Goal: Information Seeking & Learning: Learn about a topic

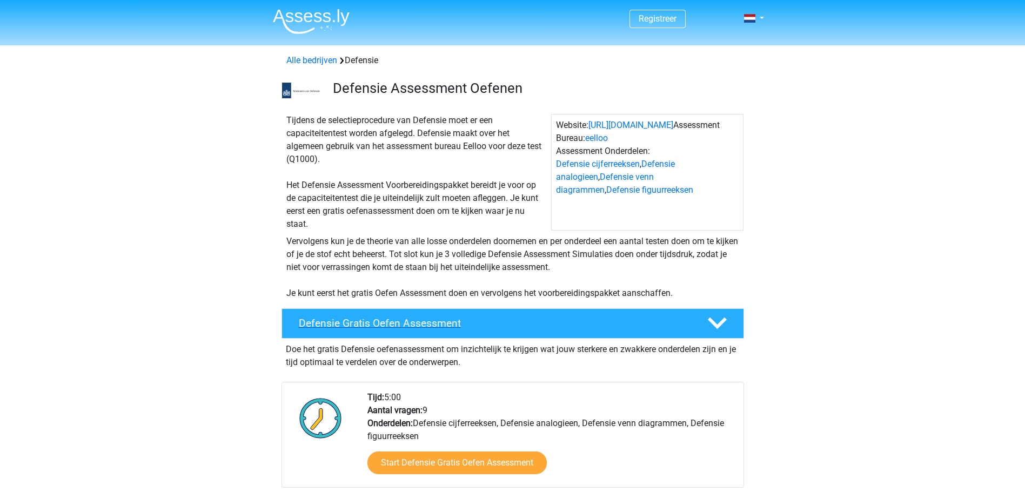
click at [361, 327] on h4 "Defensie Gratis Oefen Assessment" at bounding box center [494, 323] width 391 height 12
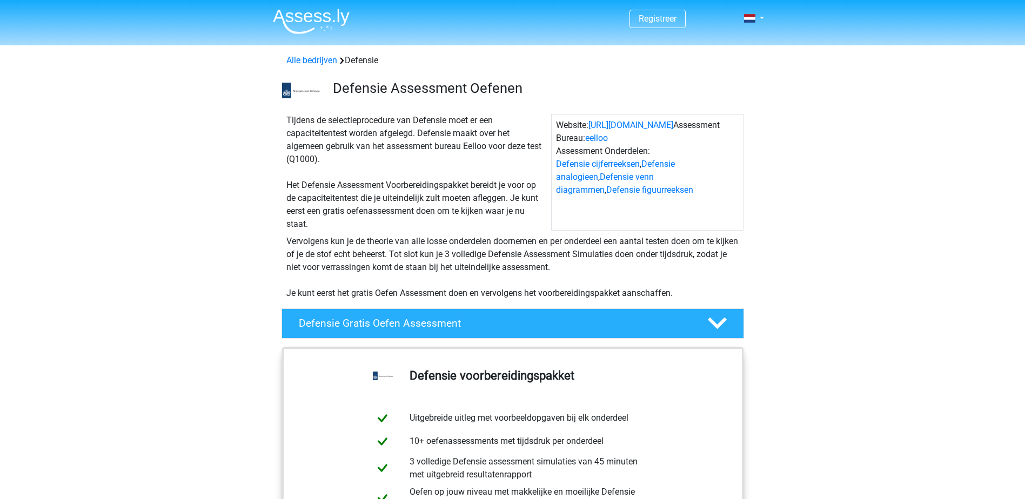
scroll to position [216, 0]
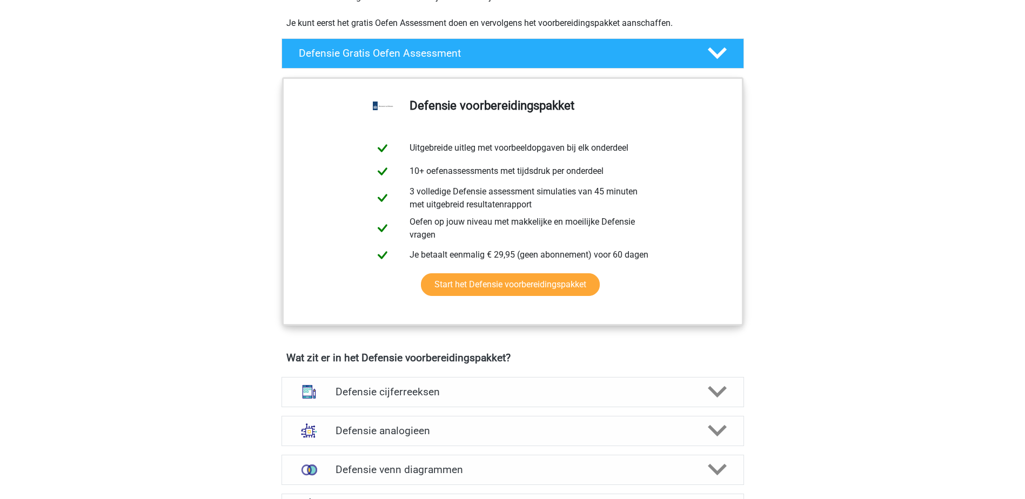
scroll to position [0, 0]
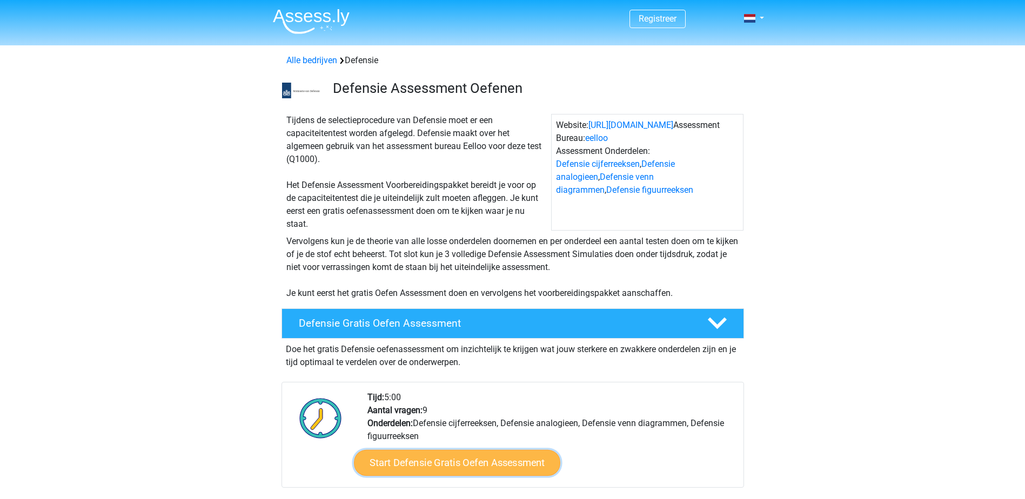
click at [443, 464] on link "Start Defensie Gratis Oefen Assessment" at bounding box center [457, 463] width 206 height 26
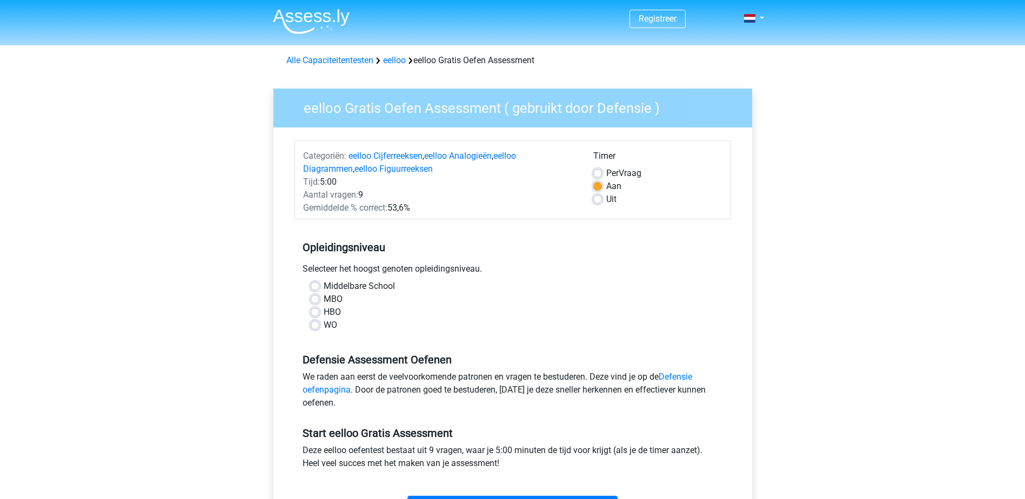
drag, startPoint x: 297, startPoint y: 270, endPoint x: 493, endPoint y: 274, distance: 196.7
click at [493, 274] on div "Selecteer het hoogst genoten opleidingsniveau." at bounding box center [512, 271] width 437 height 17
click at [319, 287] on div "Middelbare School" at bounding box center [513, 286] width 404 height 13
click at [324, 289] on label "Middelbare School" at bounding box center [359, 286] width 71 height 13
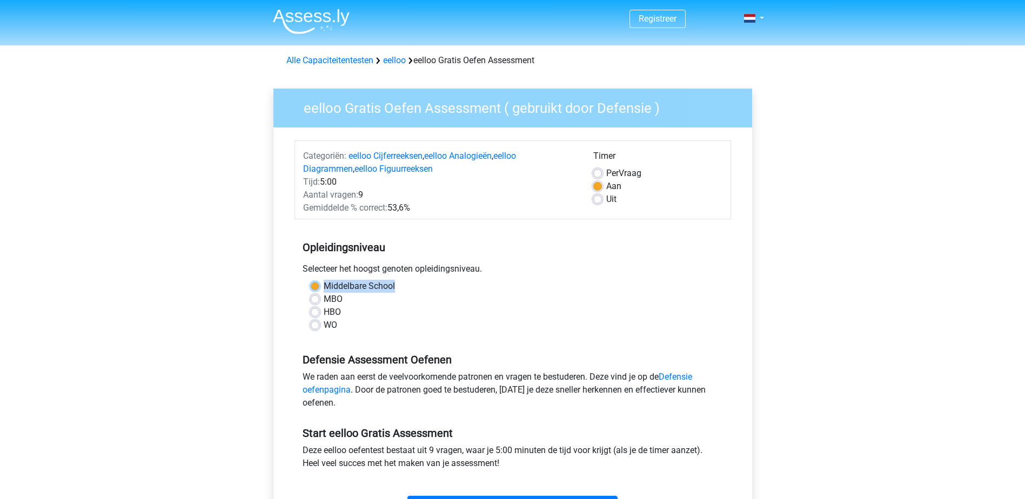
click at [316, 289] on input "Middelbare School" at bounding box center [315, 285] width 9 height 11
radio input "true"
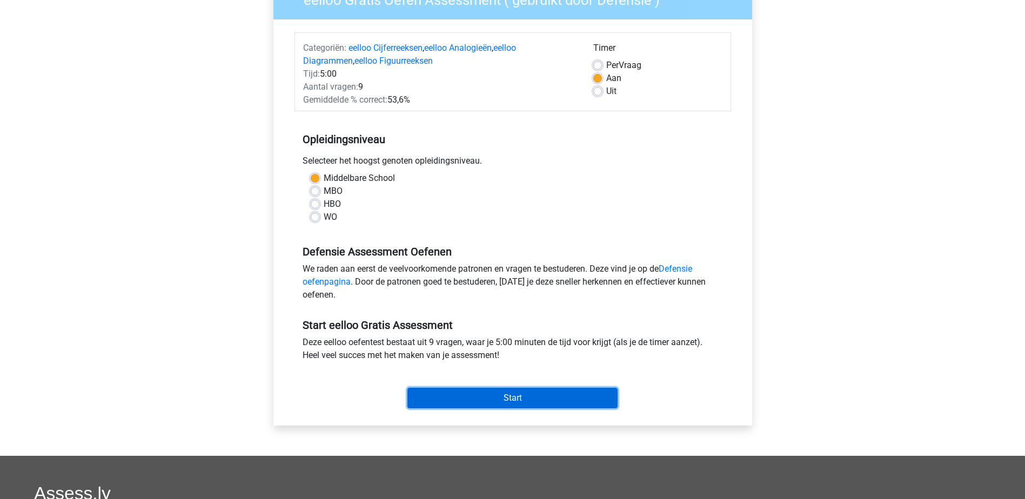
click at [484, 390] on input "Start" at bounding box center [512, 398] width 210 height 21
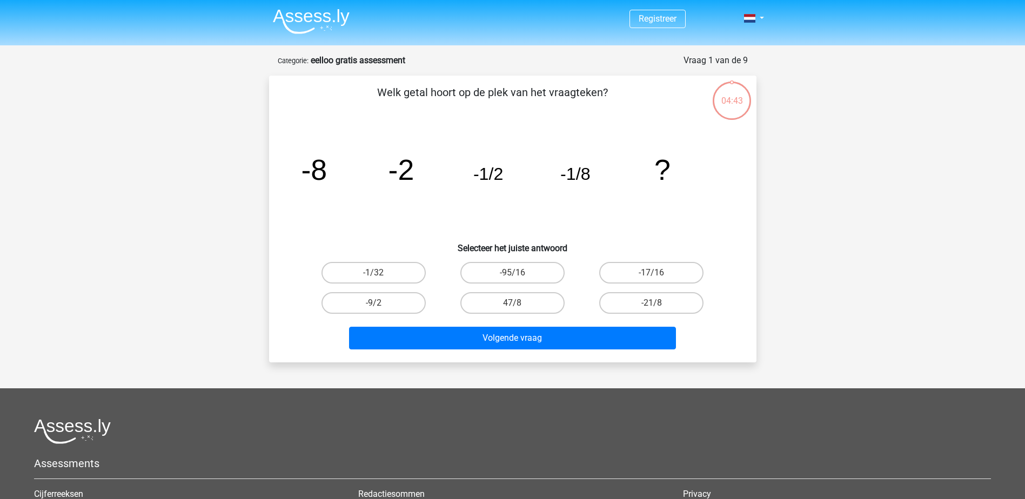
click at [377, 273] on input "-1/32" at bounding box center [376, 276] width 7 height 7
radio input "true"
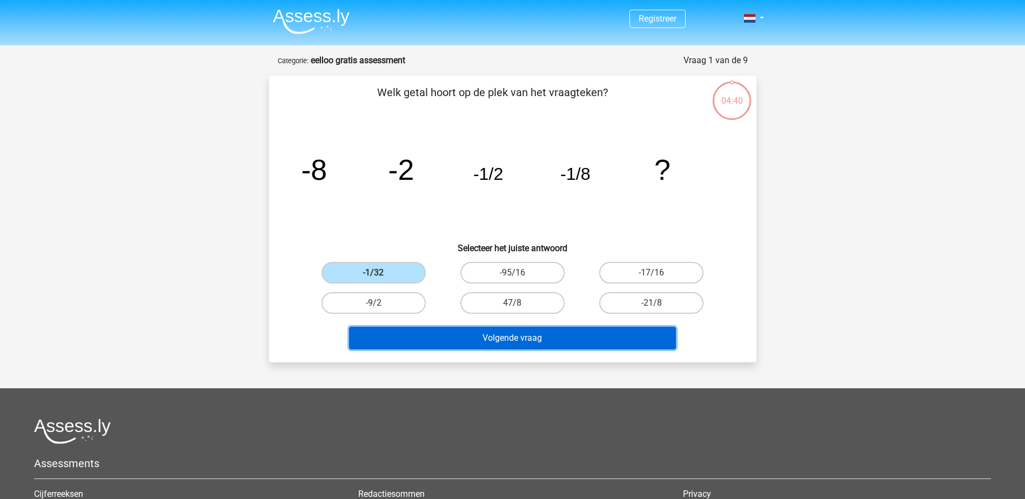
click at [485, 344] on button "Volgende vraag" at bounding box center [512, 338] width 327 height 23
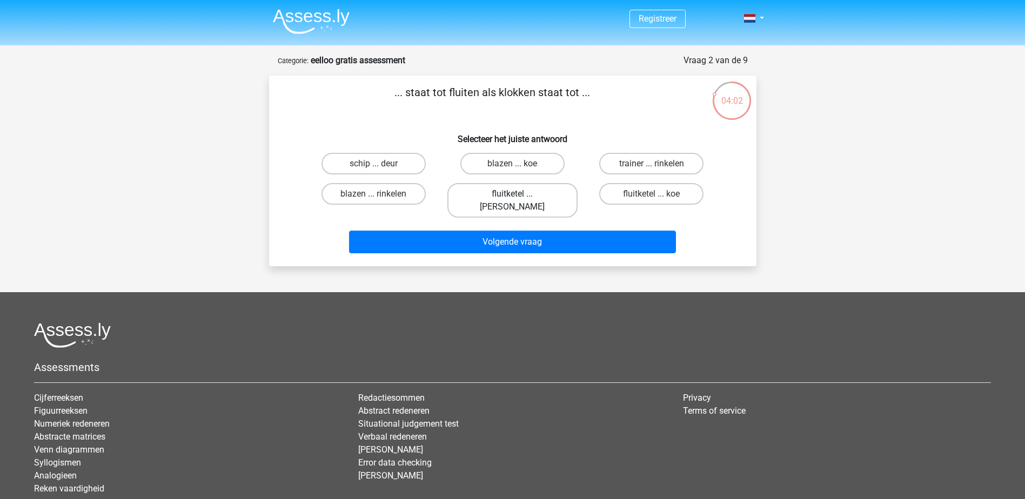
click at [503, 198] on label "fluitketel ... luiden" at bounding box center [512, 200] width 130 height 35
click at [512, 198] on input "fluitketel ... luiden" at bounding box center [515, 197] width 7 height 7
radio input "true"
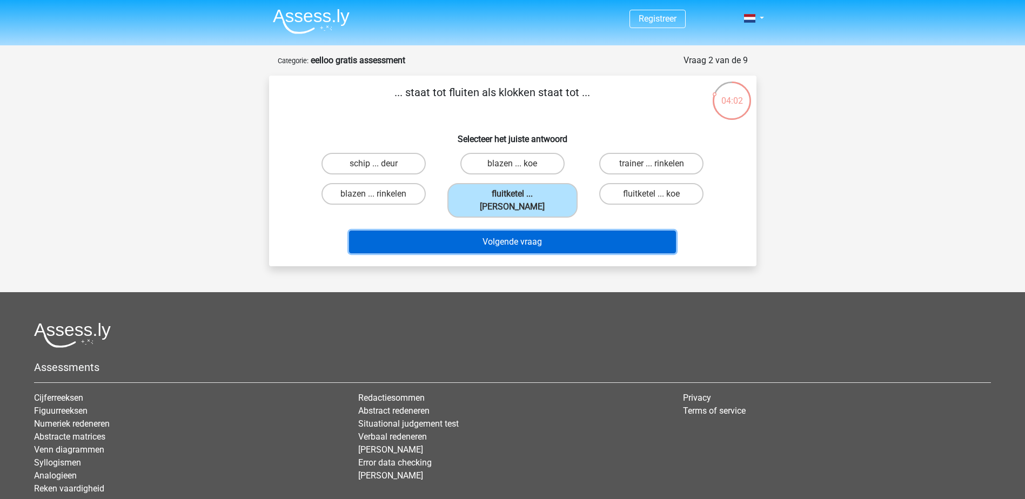
click at [496, 231] on button "Volgende vraag" at bounding box center [512, 242] width 327 height 23
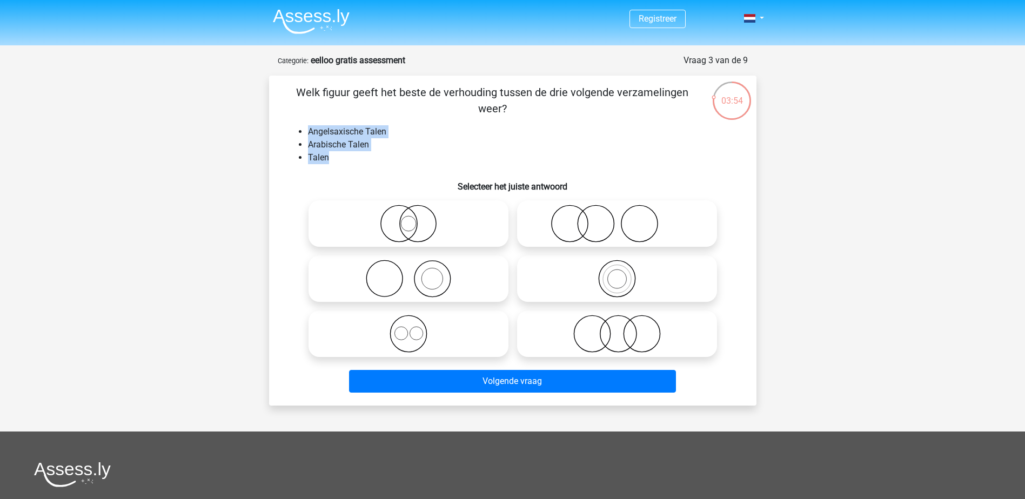
drag, startPoint x: 306, startPoint y: 131, endPoint x: 400, endPoint y: 158, distance: 97.8
click at [400, 158] on ul "Angelsaxische Talen Arabische Talen Talen" at bounding box center [512, 144] width 453 height 39
drag, startPoint x: 400, startPoint y: 158, endPoint x: 374, endPoint y: 157, distance: 26.0
click at [374, 157] on li "Talen" at bounding box center [523, 157] width 431 height 13
click at [412, 332] on icon at bounding box center [408, 334] width 191 height 38
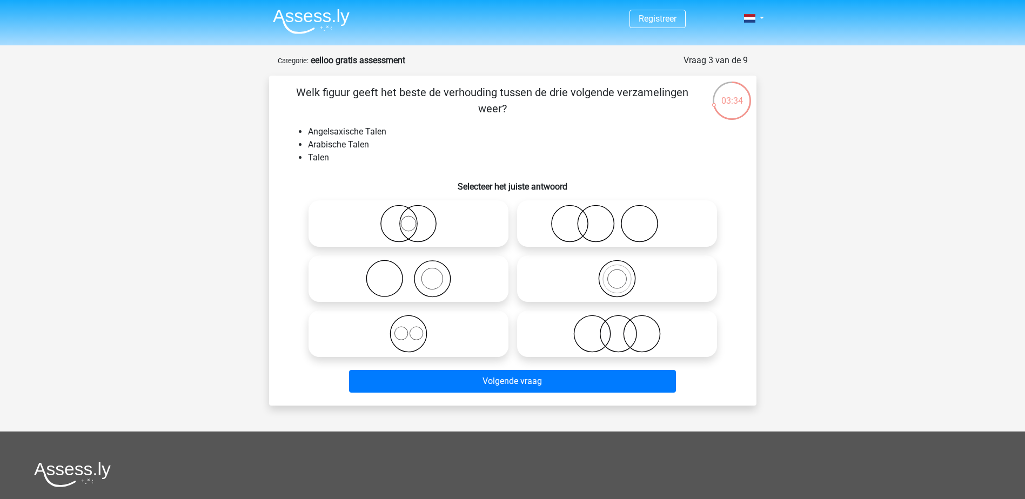
click at [412, 329] on input "radio" at bounding box center [411, 324] width 7 height 7
radio input "true"
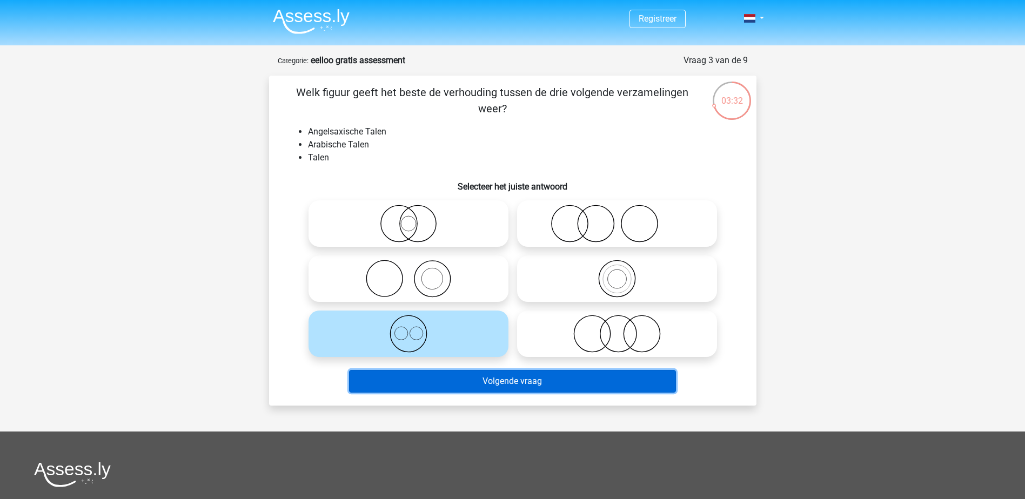
click at [476, 390] on button "Volgende vraag" at bounding box center [512, 381] width 327 height 23
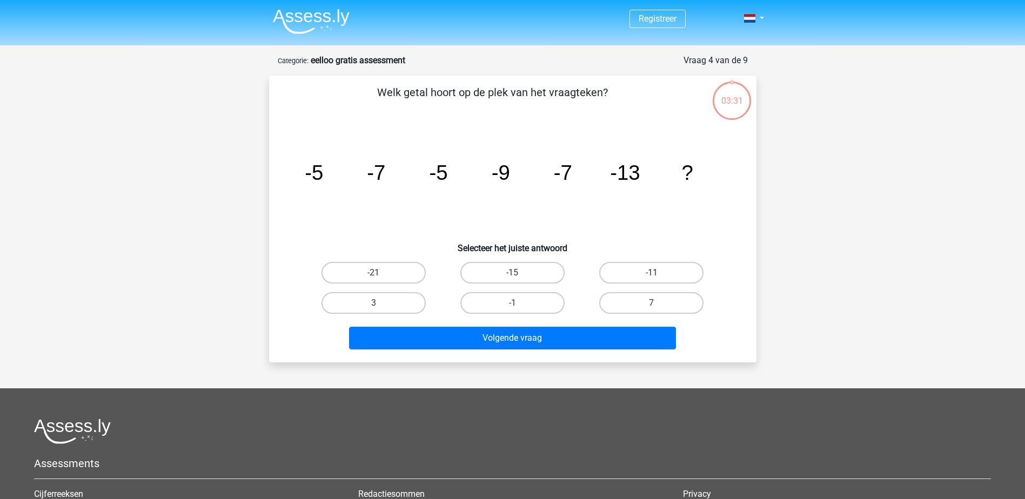
scroll to position [54, 0]
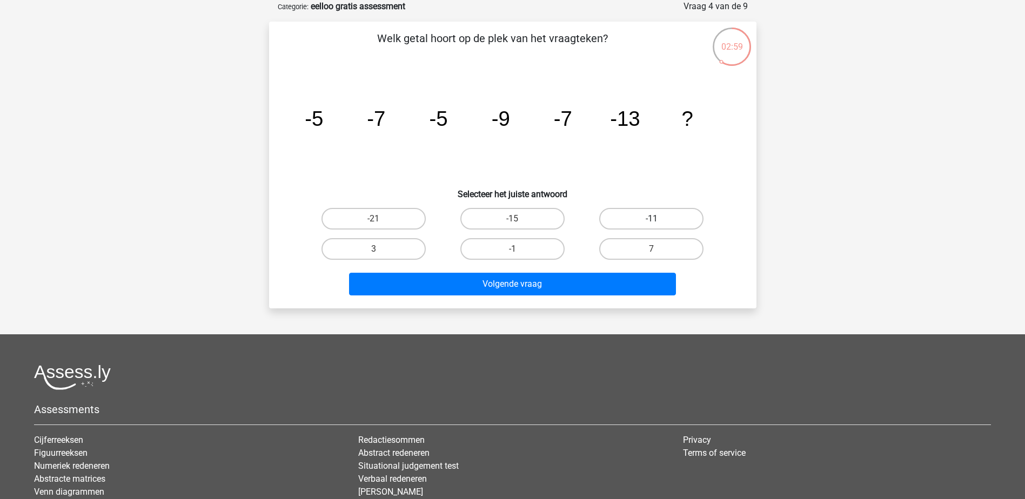
click at [665, 217] on label "-11" at bounding box center [651, 219] width 104 height 22
click at [659, 219] on input "-11" at bounding box center [655, 222] width 7 height 7
radio input "true"
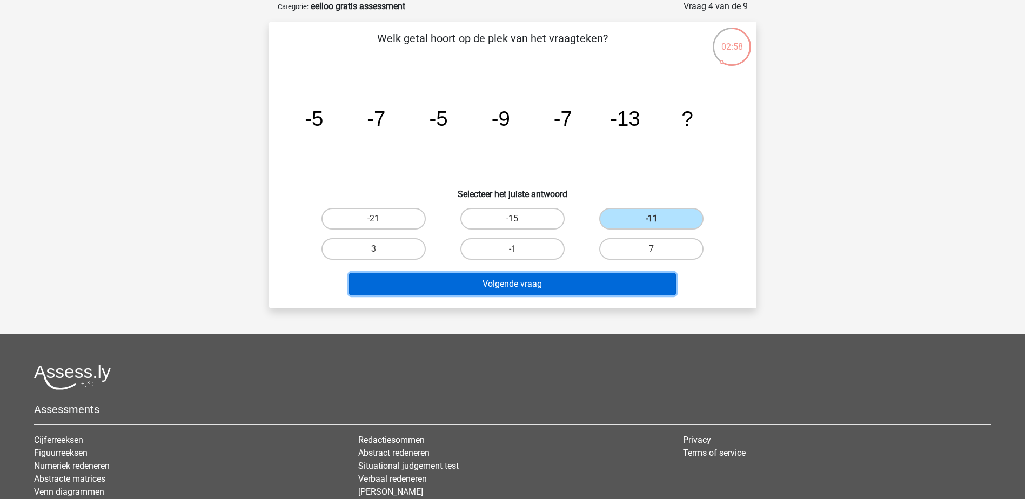
click at [569, 284] on button "Volgende vraag" at bounding box center [512, 284] width 327 height 23
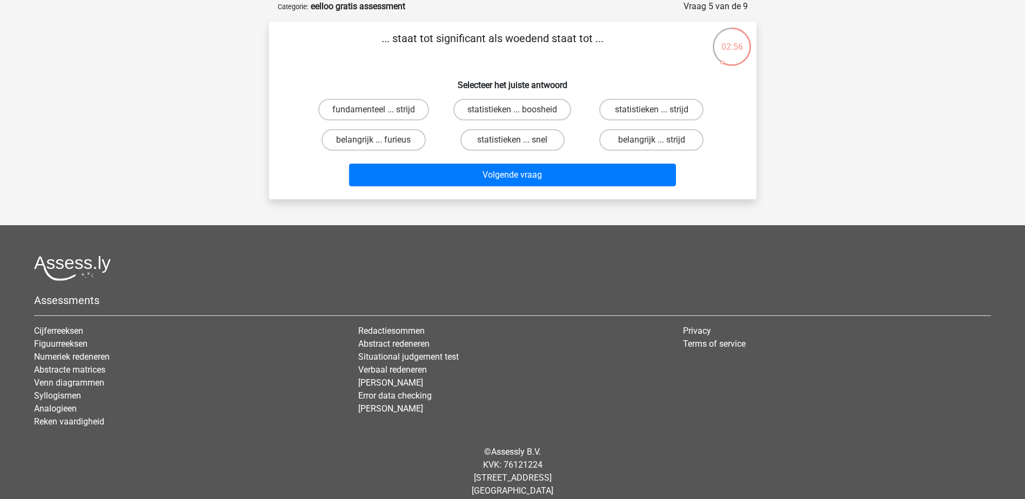
scroll to position [0, 0]
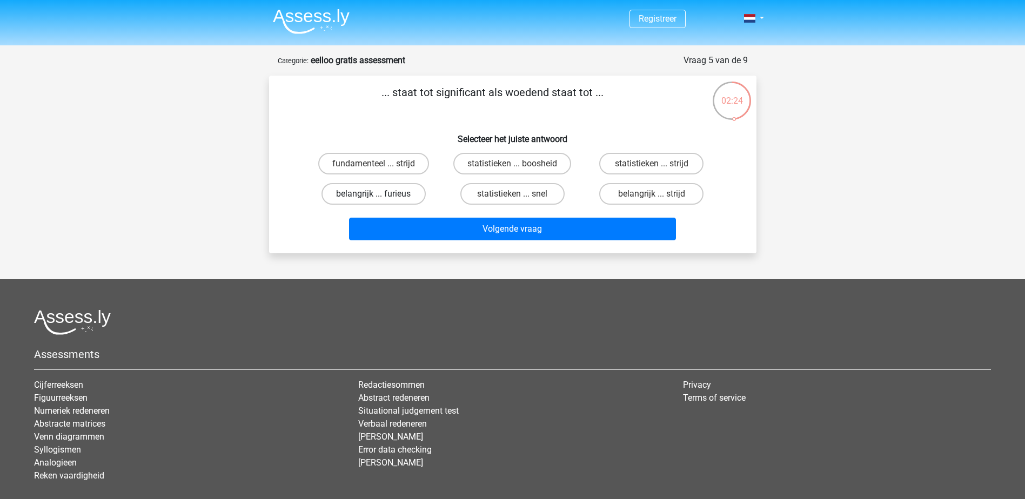
click at [384, 196] on label "belangrijk ... furieus" at bounding box center [373, 194] width 104 height 22
click at [380, 196] on input "belangrijk ... furieus" at bounding box center [376, 197] width 7 height 7
radio input "true"
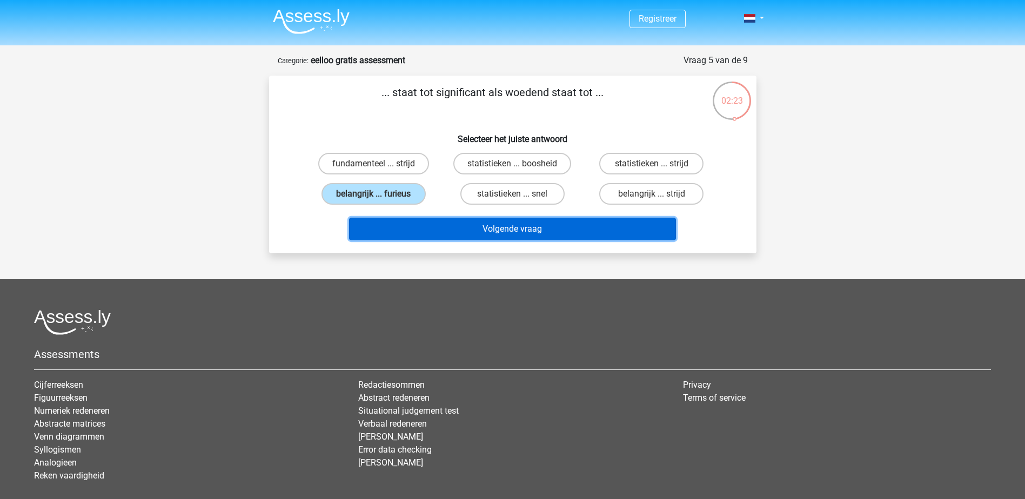
click at [437, 230] on button "Volgende vraag" at bounding box center [512, 229] width 327 height 23
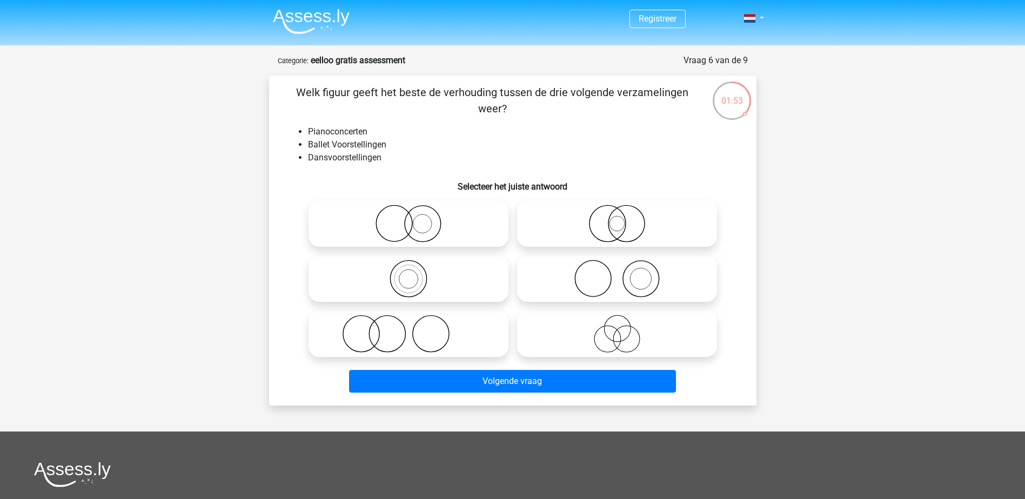
click at [398, 267] on icon at bounding box center [408, 279] width 191 height 38
click at [408, 267] on input "radio" at bounding box center [411, 269] width 7 height 7
radio input "true"
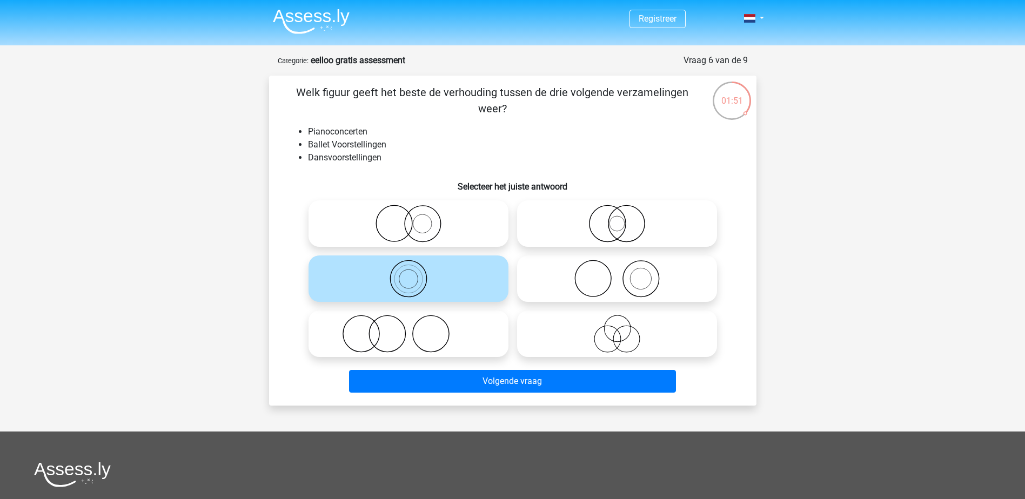
click at [405, 229] on circle at bounding box center [423, 224] width 36 height 36
click at [408, 218] on input "radio" at bounding box center [411, 214] width 7 height 7
radio input "true"
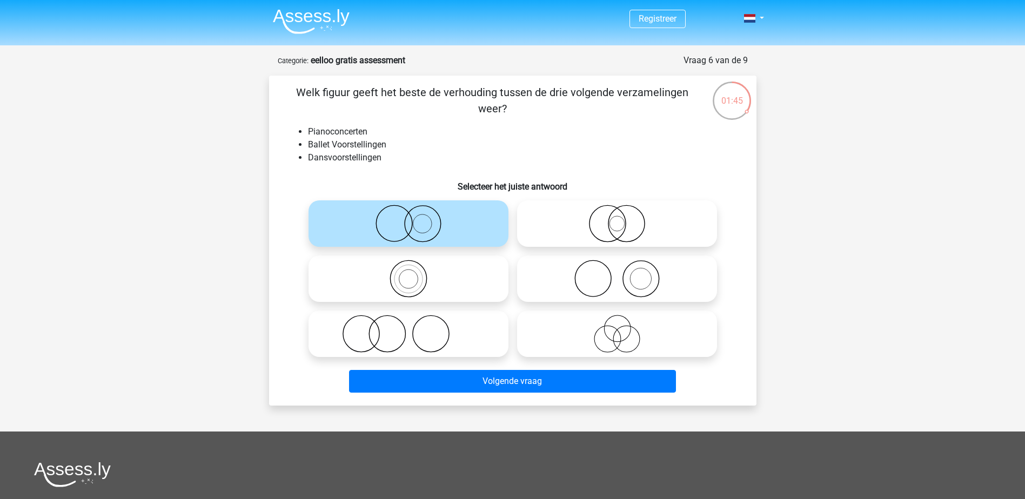
click at [417, 343] on icon at bounding box center [408, 334] width 191 height 38
click at [415, 329] on input "radio" at bounding box center [411, 324] width 7 height 7
radio input "true"
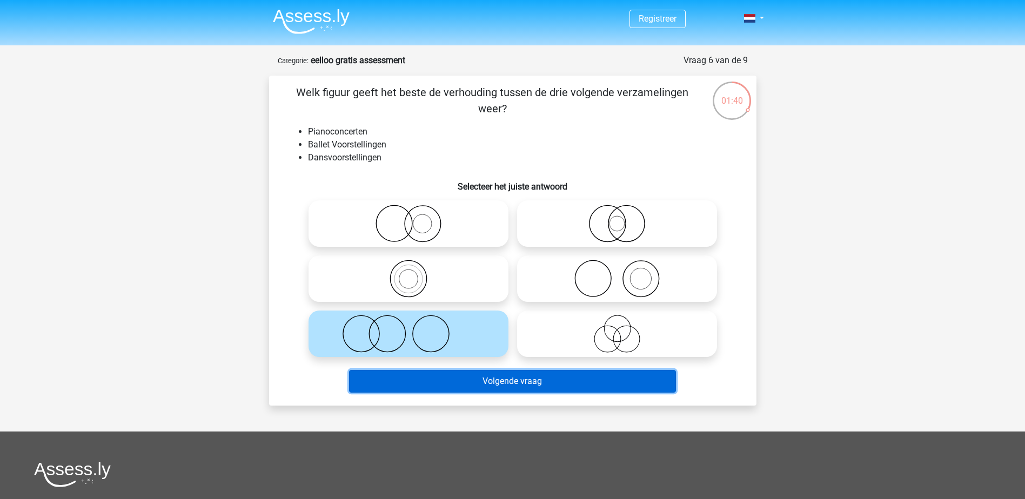
click at [461, 387] on button "Volgende vraag" at bounding box center [512, 381] width 327 height 23
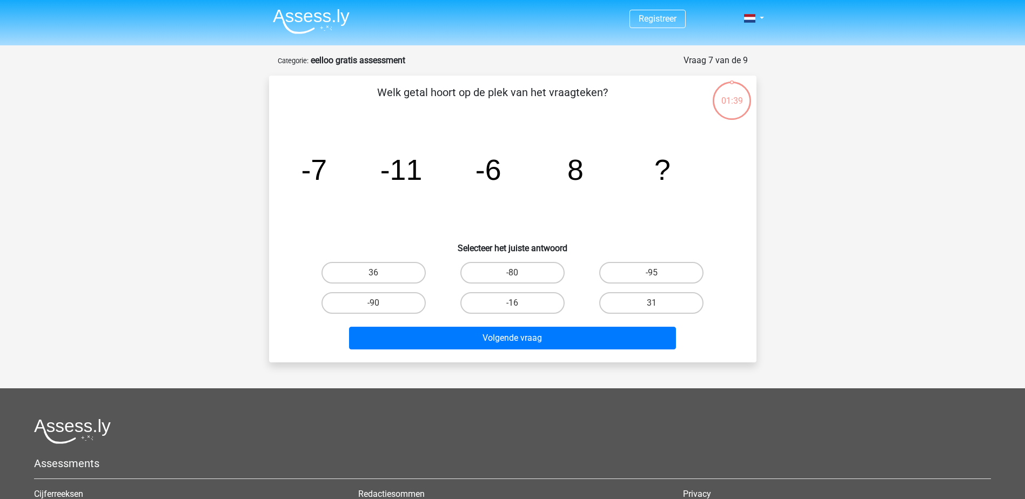
scroll to position [54, 0]
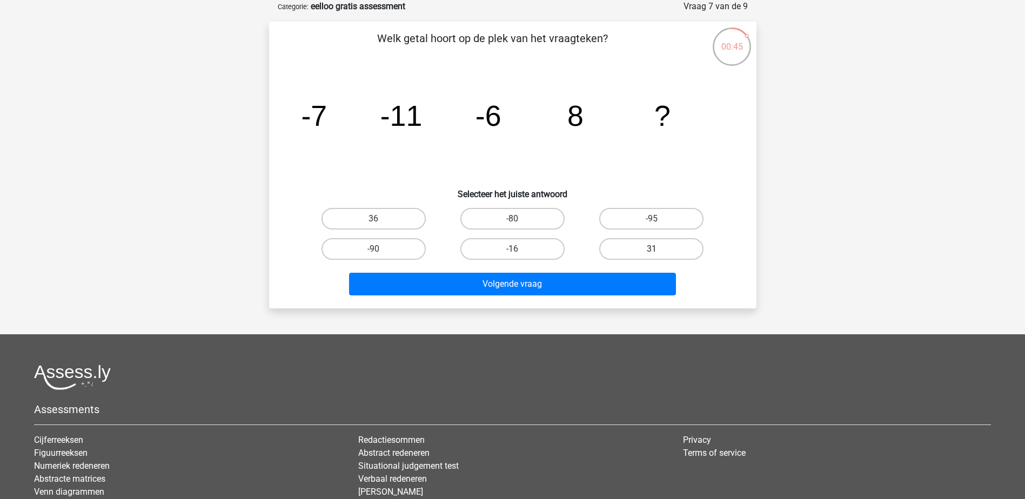
click at [662, 246] on label "31" at bounding box center [651, 249] width 104 height 22
click at [659, 249] on input "31" at bounding box center [655, 252] width 7 height 7
radio input "true"
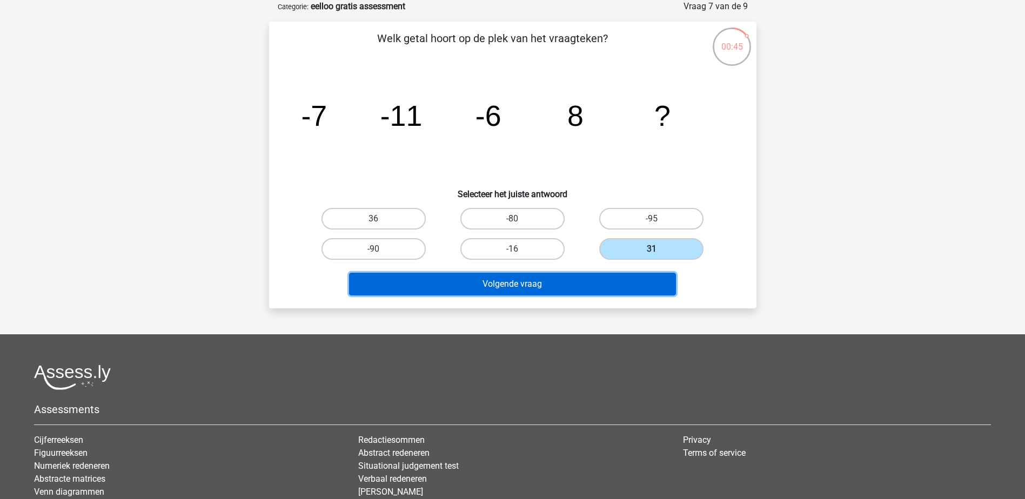
click at [595, 278] on button "Volgende vraag" at bounding box center [512, 284] width 327 height 23
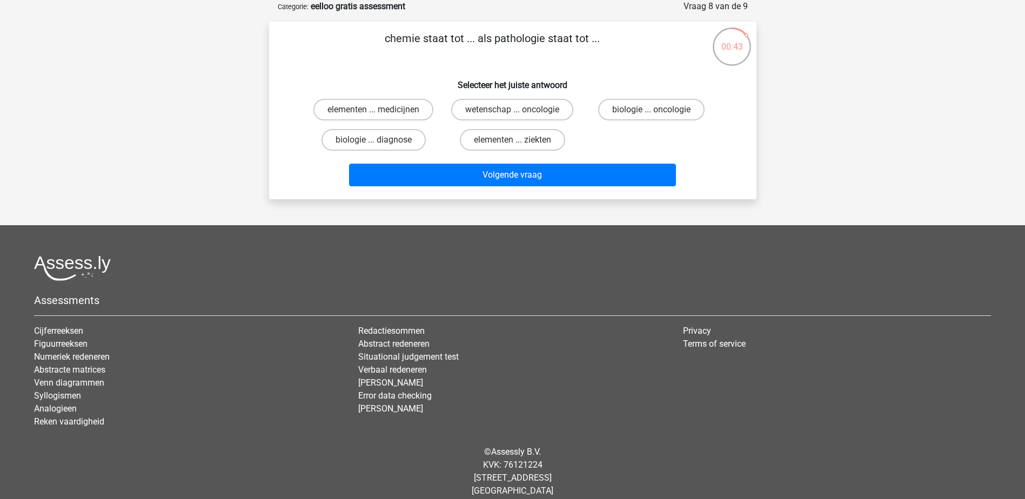
scroll to position [0, 0]
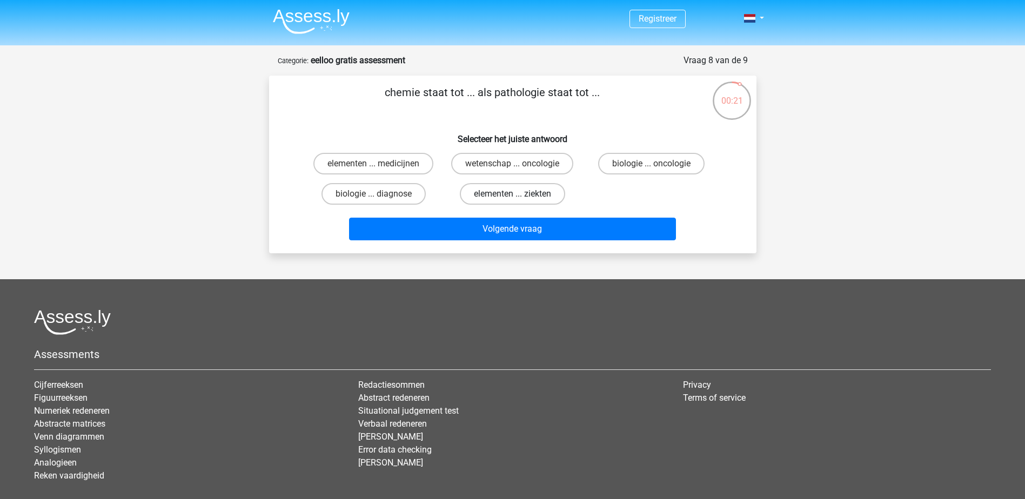
drag, startPoint x: 525, startPoint y: 161, endPoint x: 533, endPoint y: 186, distance: 26.0
click at [525, 162] on label "wetenschap ... oncologie" at bounding box center [512, 164] width 122 height 22
click at [519, 164] on input "wetenschap ... oncologie" at bounding box center [515, 167] width 7 height 7
radio input "true"
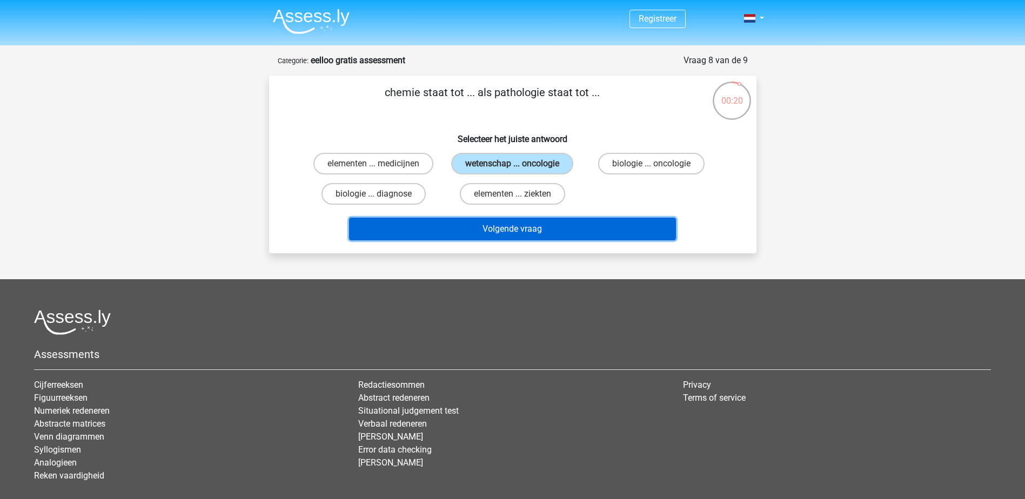
click at [523, 239] on button "Volgende vraag" at bounding box center [512, 229] width 327 height 23
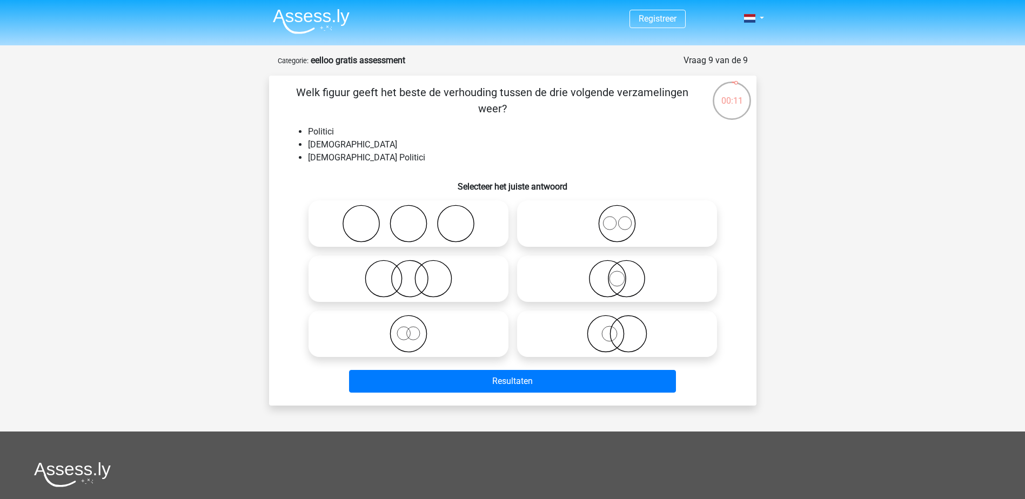
click at [424, 272] on icon at bounding box center [408, 279] width 191 height 38
click at [415, 272] on input "radio" at bounding box center [411, 269] width 7 height 7
radio input "true"
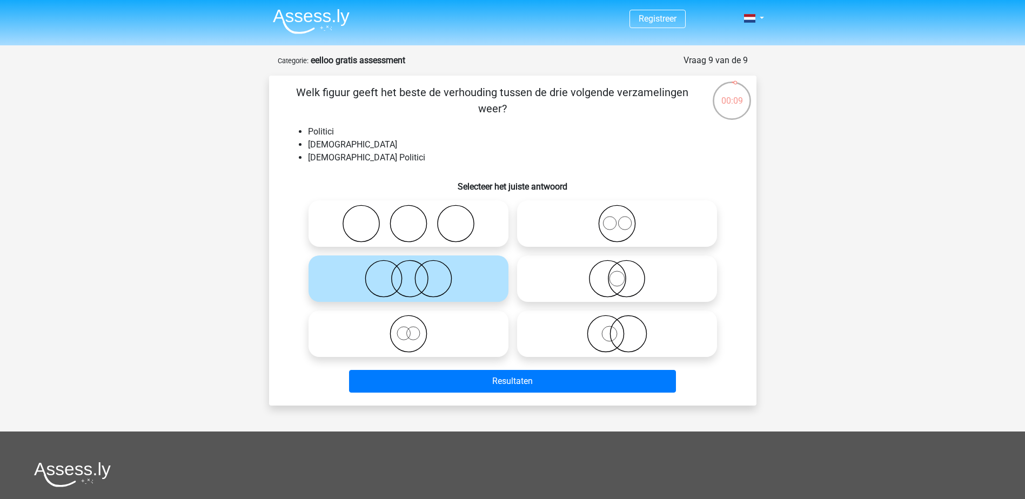
drag, startPoint x: 614, startPoint y: 279, endPoint x: 598, endPoint y: 301, distance: 27.1
click at [613, 279] on icon at bounding box center [616, 279] width 191 height 38
click at [617, 273] on input "radio" at bounding box center [620, 269] width 7 height 7
radio input "true"
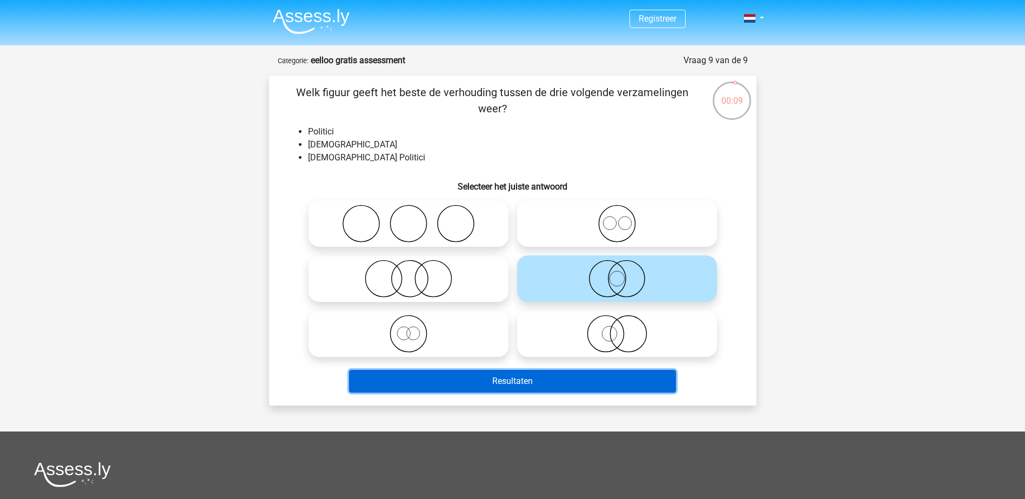
click at [556, 375] on button "Resultaten" at bounding box center [512, 381] width 327 height 23
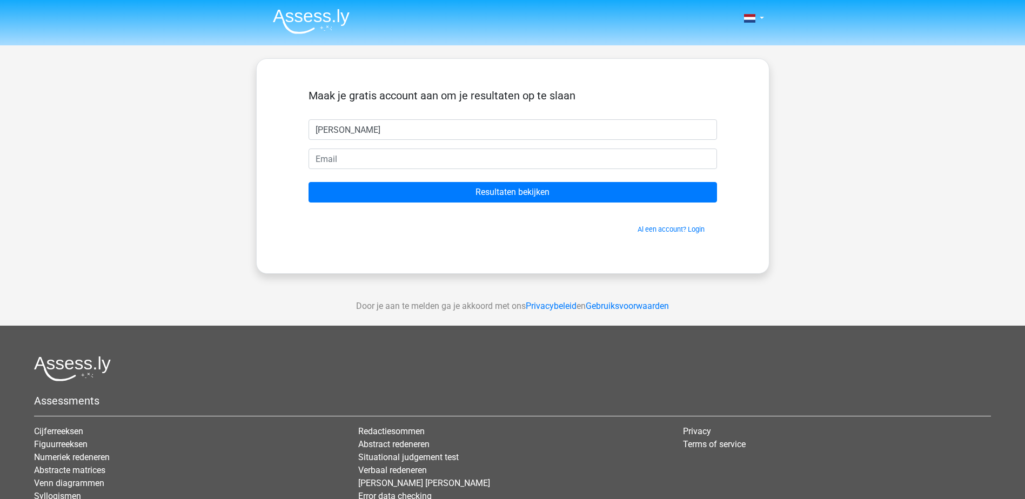
type input "[PERSON_NAME]"
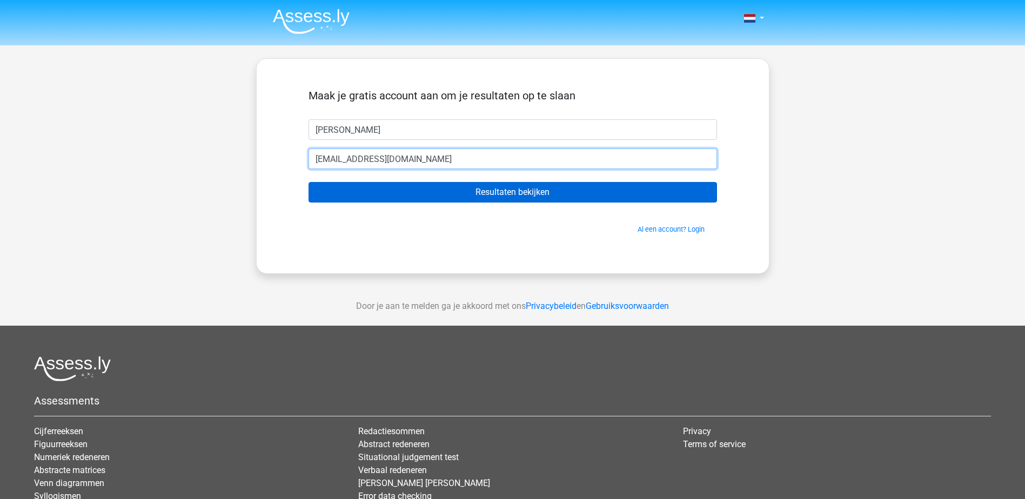
type input "[EMAIL_ADDRESS][DOMAIN_NAME]"
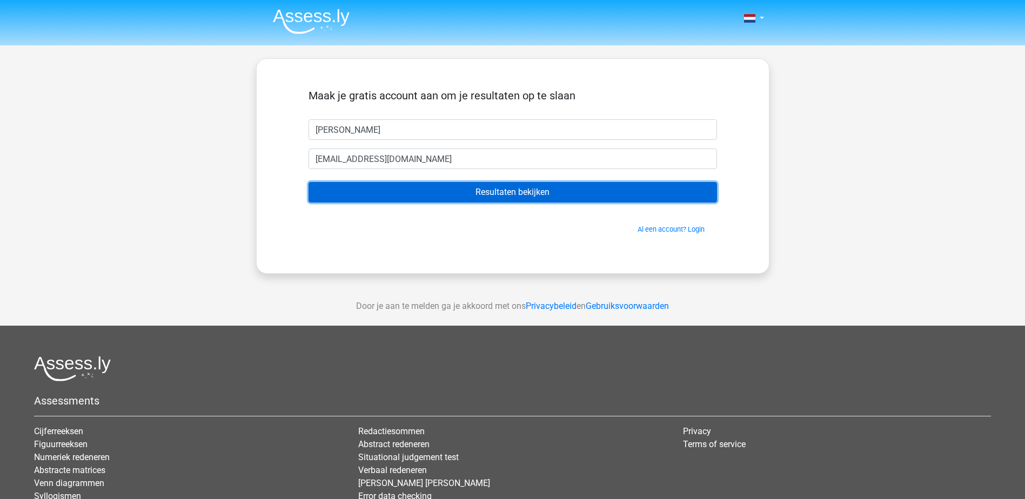
click at [555, 188] on input "Resultaten bekijken" at bounding box center [513, 192] width 408 height 21
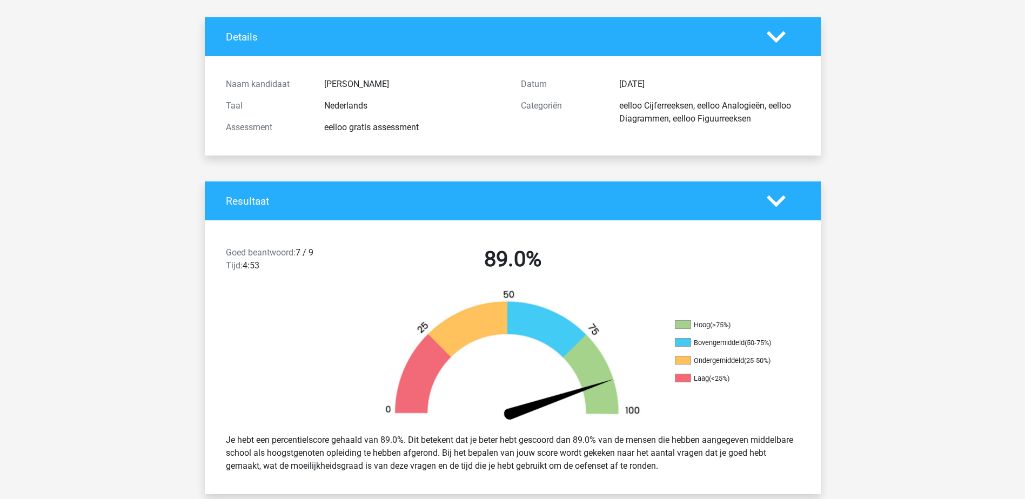
scroll to position [108, 0]
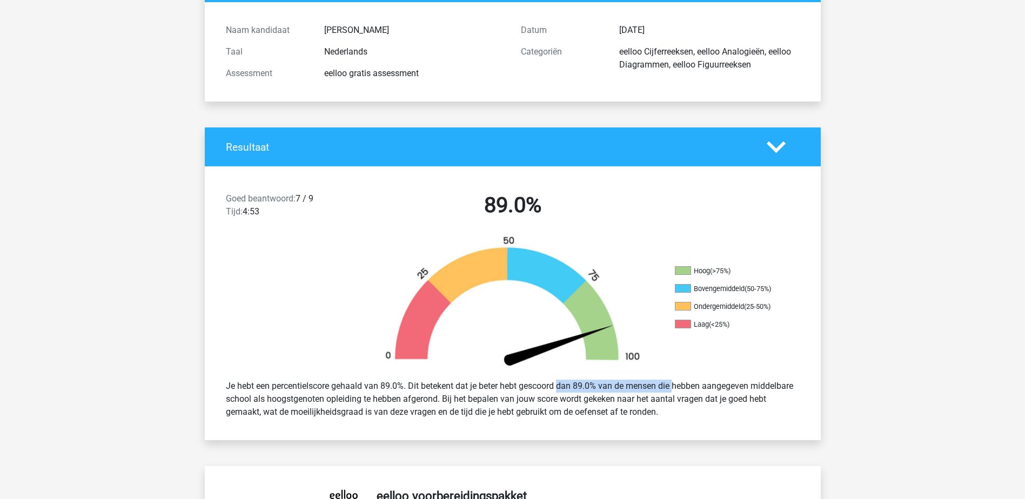
drag, startPoint x: 522, startPoint y: 384, endPoint x: 641, endPoint y: 378, distance: 118.5
click at [641, 378] on div "Je hebt een percentielscore gehaald van 89.0%. Dit betekent dat je beter hebt g…" at bounding box center [513, 400] width 590 height 48
drag, startPoint x: 641, startPoint y: 378, endPoint x: 710, endPoint y: 389, distance: 70.1
click at [710, 389] on div "Je hebt een percentielscore gehaald van 89.0%. Dit betekent dat je beter hebt g…" at bounding box center [513, 400] width 590 height 48
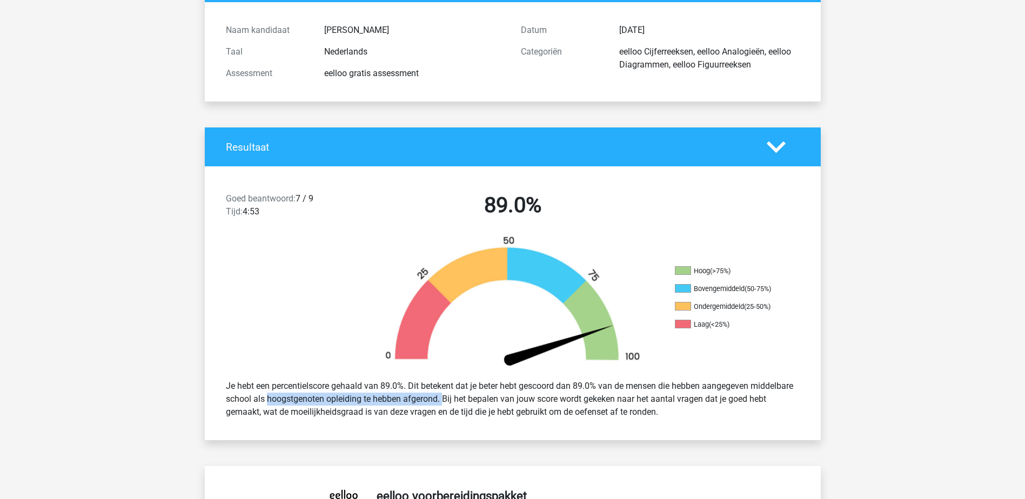
drag, startPoint x: 285, startPoint y: 400, endPoint x: 431, endPoint y: 397, distance: 145.4
click at [431, 397] on div "Je hebt een percentielscore gehaald van 89.0%. Dit betekent dat je beter hebt g…" at bounding box center [513, 400] width 590 height 48
click at [433, 397] on div "Je hebt een percentielscore gehaald van 89.0%. Dit betekent dat je beter hebt g…" at bounding box center [513, 400] width 590 height 48
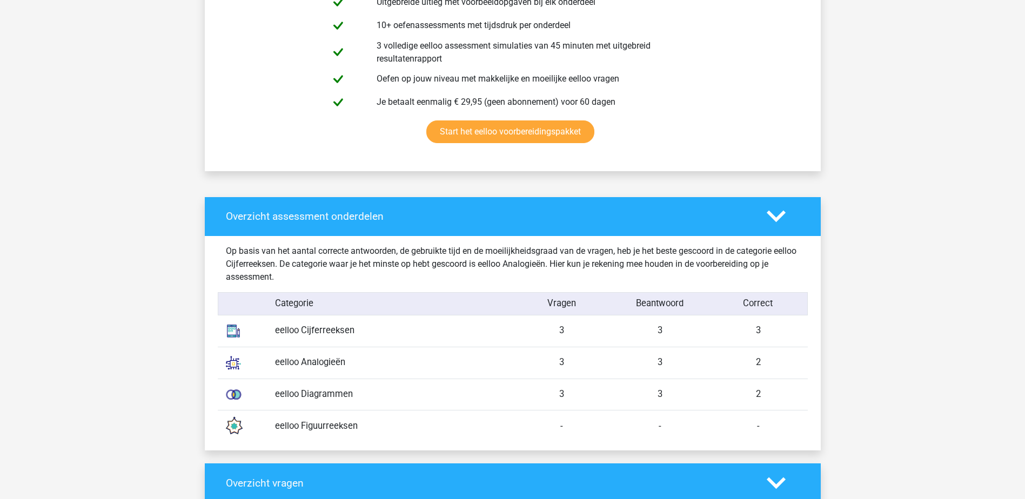
scroll to position [702, 0]
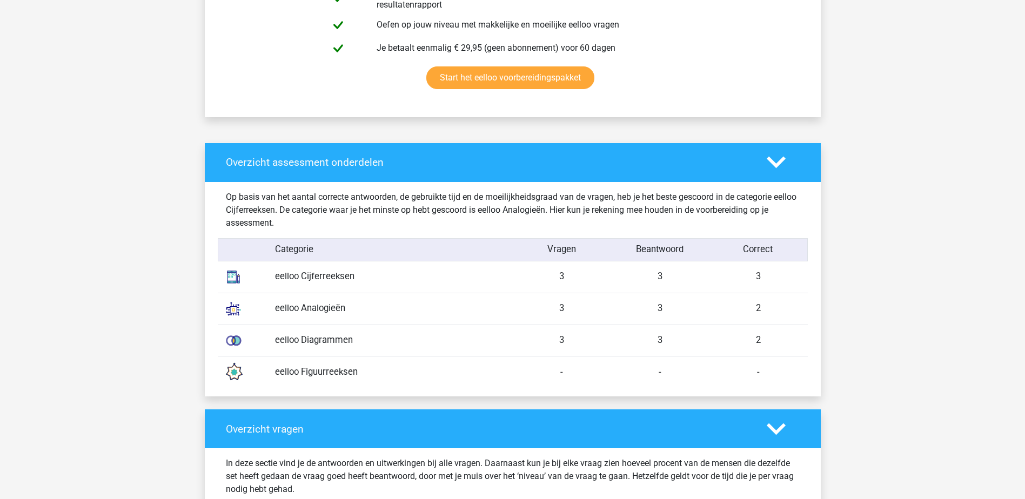
drag, startPoint x: 774, startPoint y: 275, endPoint x: 207, endPoint y: 285, distance: 566.9
click at [207, 285] on div "Overzicht assessment onderdelen Op basis van het aantal correcte antwoorden, de…" at bounding box center [513, 269] width 616 height 253
drag, startPoint x: 207, startPoint y: 285, endPoint x: 298, endPoint y: 283, distance: 90.3
click at [298, 283] on div "eelloo Cijferreeksen" at bounding box center [390, 277] width 246 height 14
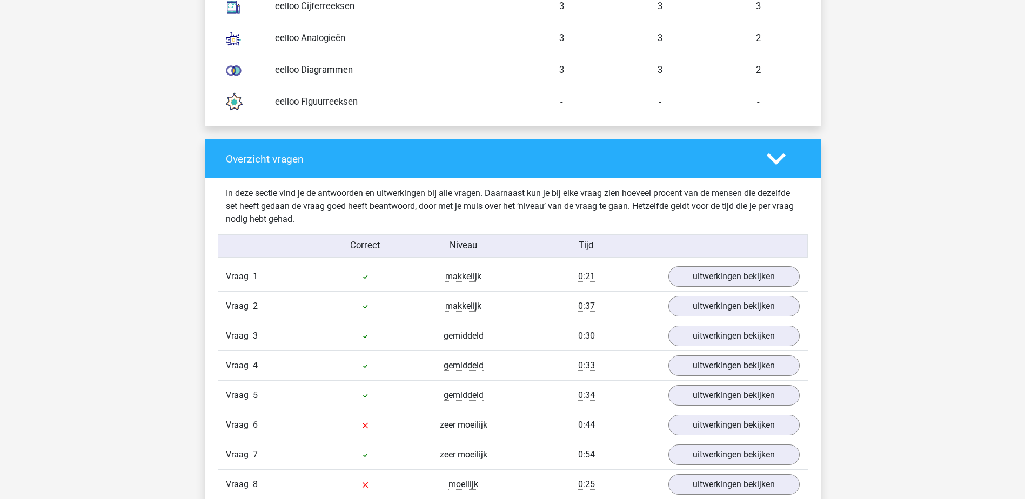
scroll to position [1027, 0]
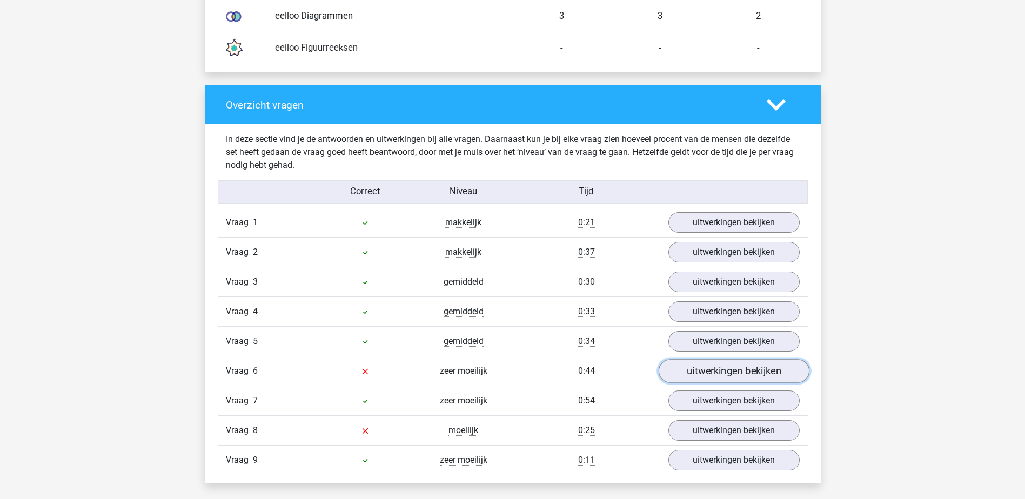
click at [712, 372] on link "uitwerkingen bekijken" at bounding box center [733, 371] width 151 height 24
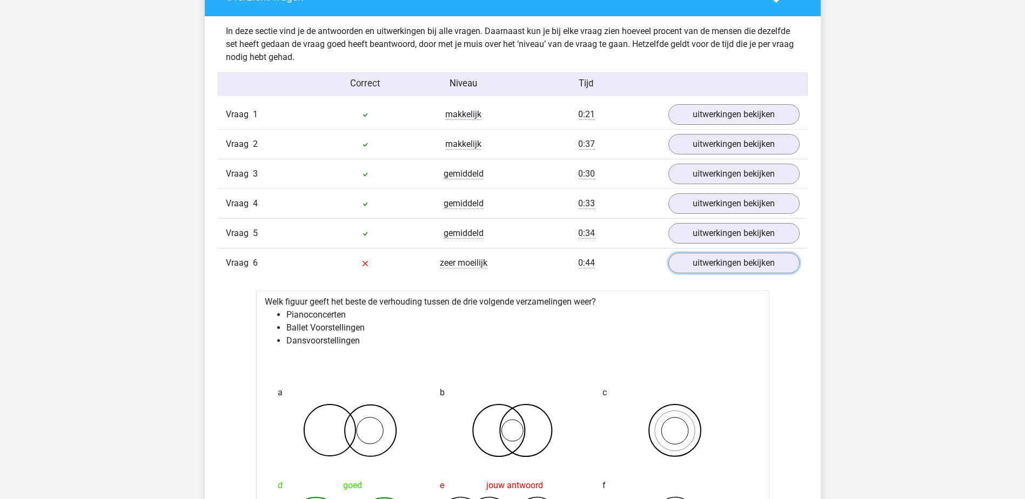
scroll to position [1189, 0]
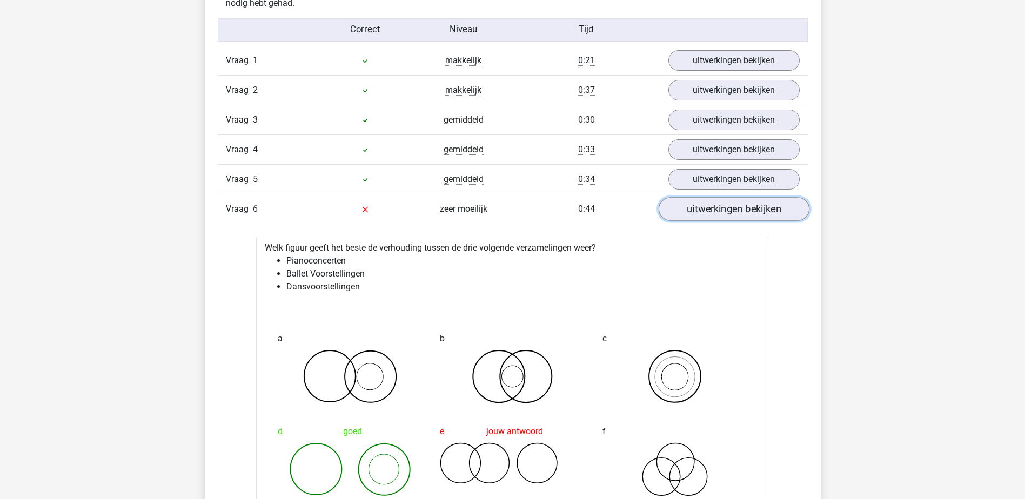
click at [730, 210] on link "uitwerkingen bekijken" at bounding box center [733, 209] width 151 height 24
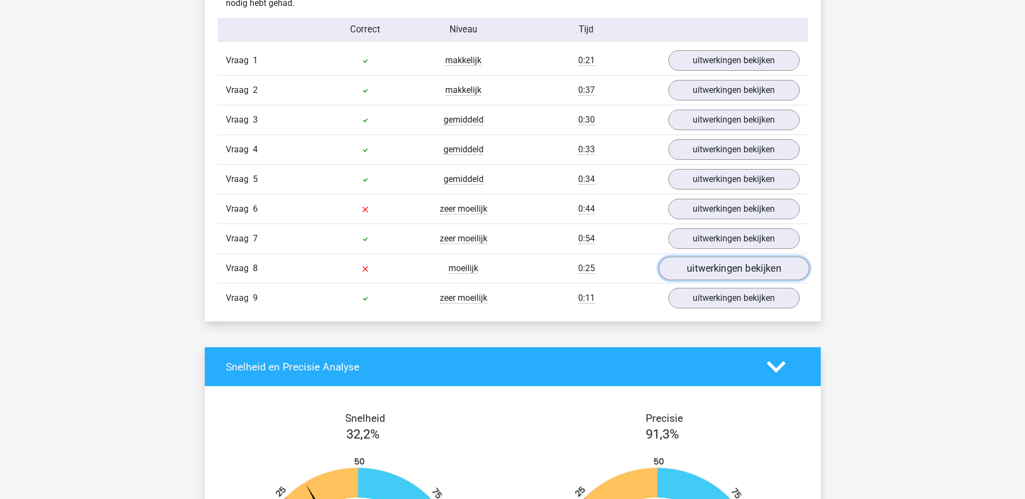
click at [732, 271] on link "uitwerkingen bekijken" at bounding box center [733, 269] width 151 height 24
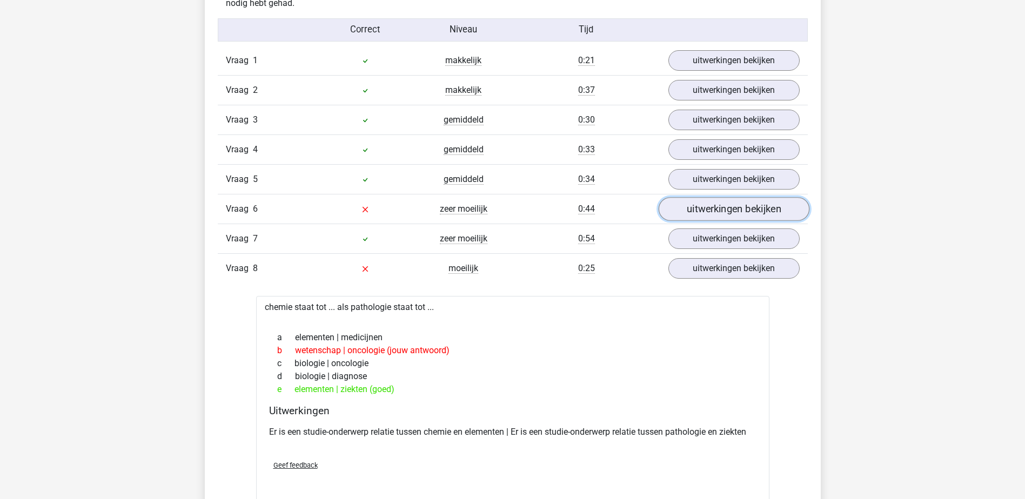
click at [712, 209] on link "uitwerkingen bekijken" at bounding box center [733, 209] width 151 height 24
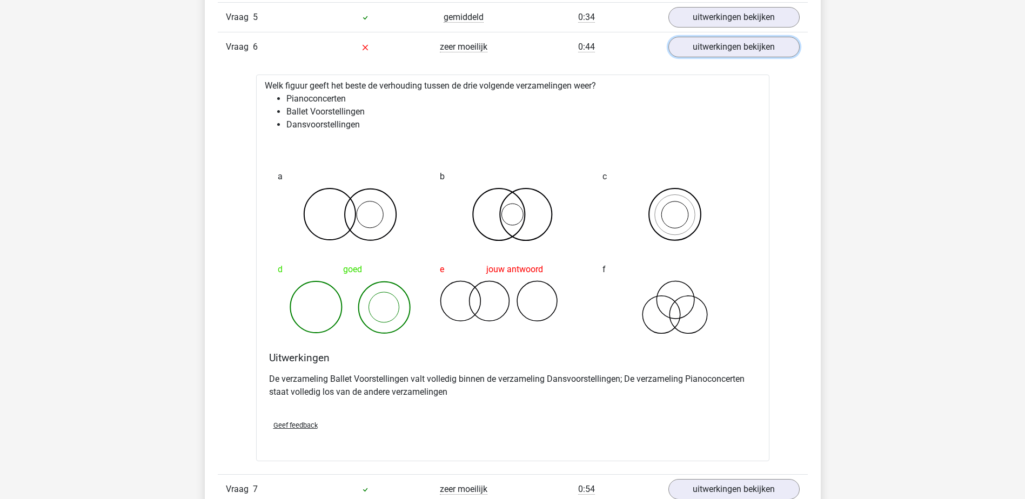
scroll to position [1675, 0]
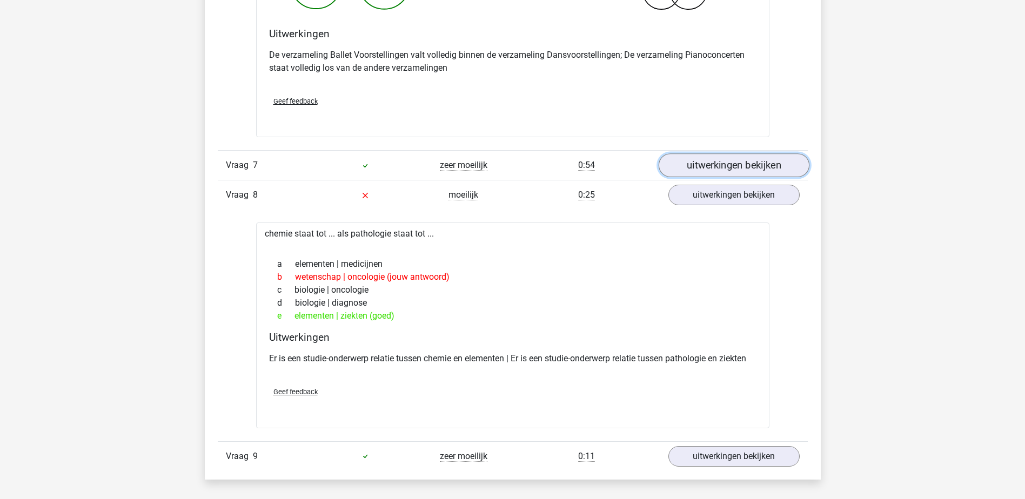
click at [703, 172] on link "uitwerkingen bekijken" at bounding box center [733, 166] width 151 height 24
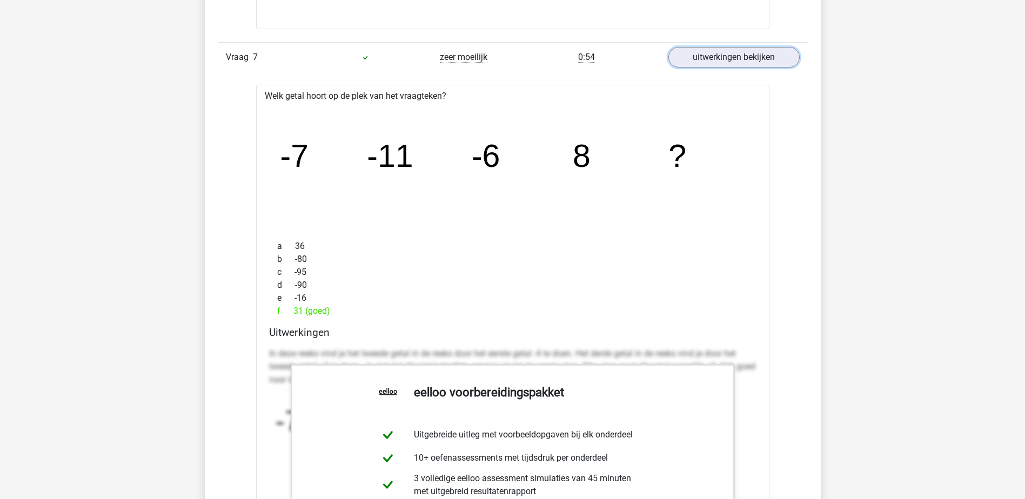
scroll to position [1729, 0]
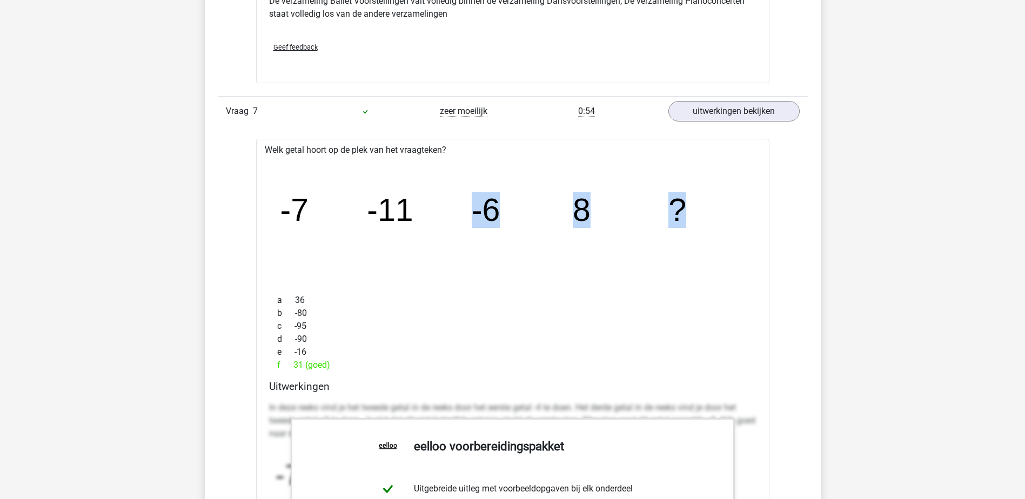
drag, startPoint x: 474, startPoint y: 216, endPoint x: 679, endPoint y: 211, distance: 204.8
click at [679, 211] on g "-7 -11 -6 8 ?" at bounding box center [483, 210] width 406 height 36
drag, startPoint x: 679, startPoint y: 211, endPoint x: 677, endPoint y: 219, distance: 8.3
click at [677, 219] on tspan "?" at bounding box center [677, 210] width 18 height 36
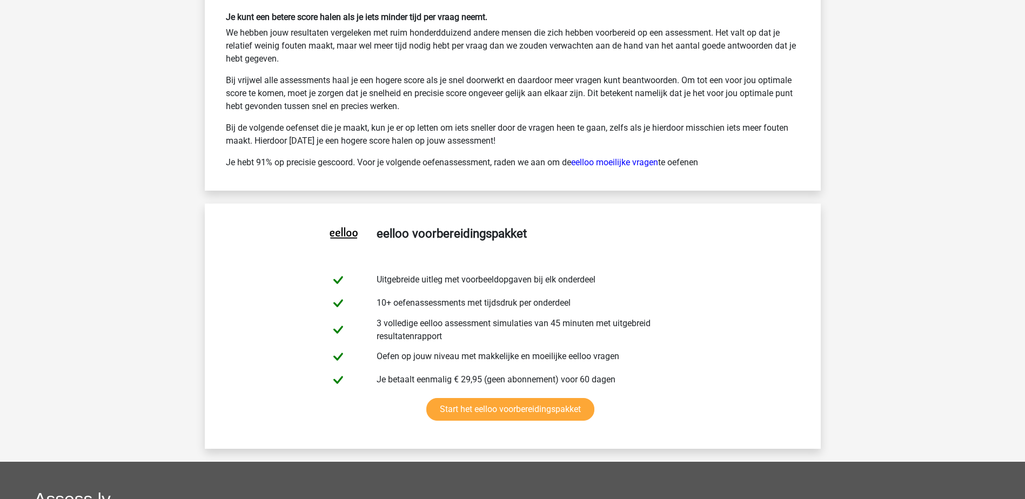
scroll to position [3458, 0]
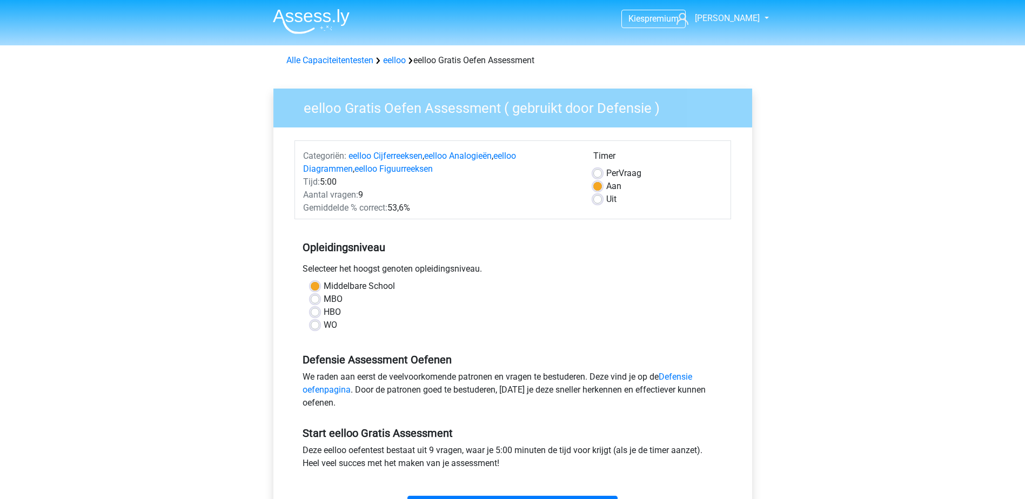
scroll to position [108, 0]
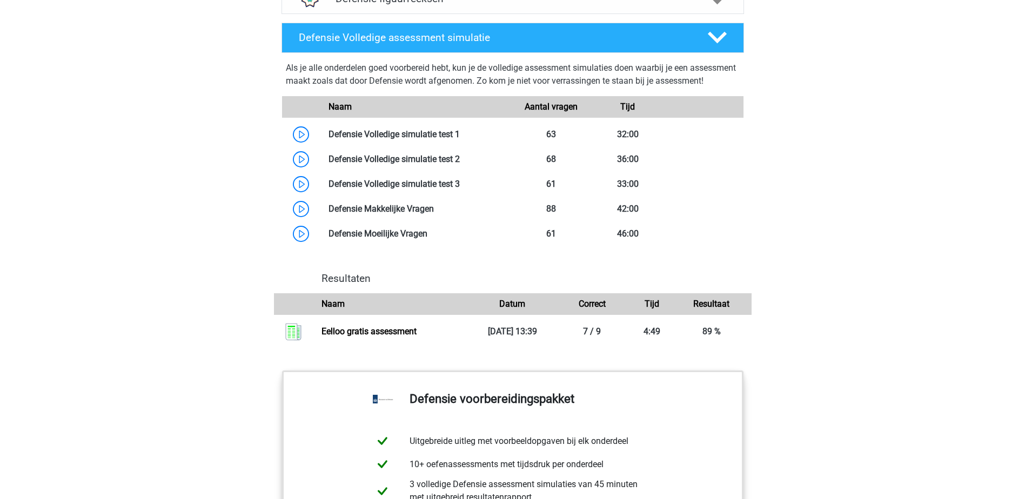
scroll to position [1027, 0]
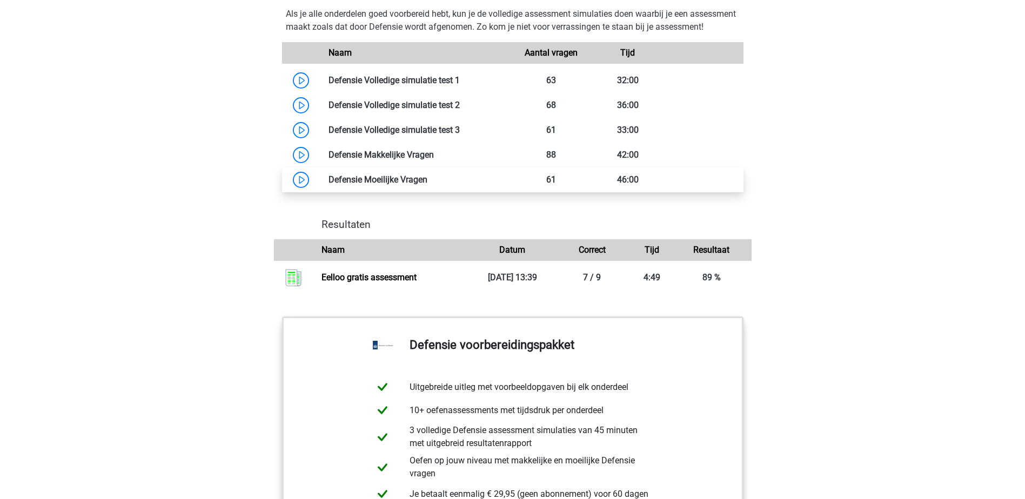
click at [427, 185] on link at bounding box center [427, 180] width 0 height 10
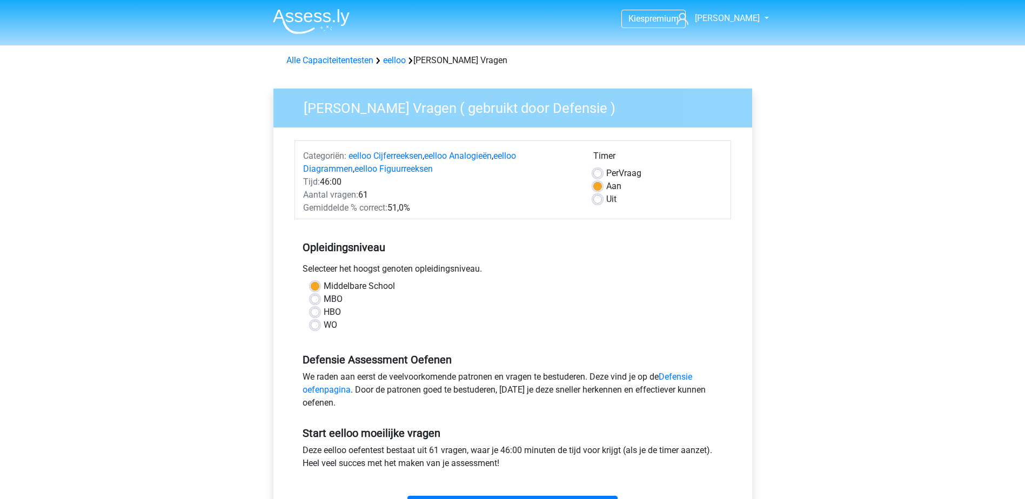
scroll to position [54, 0]
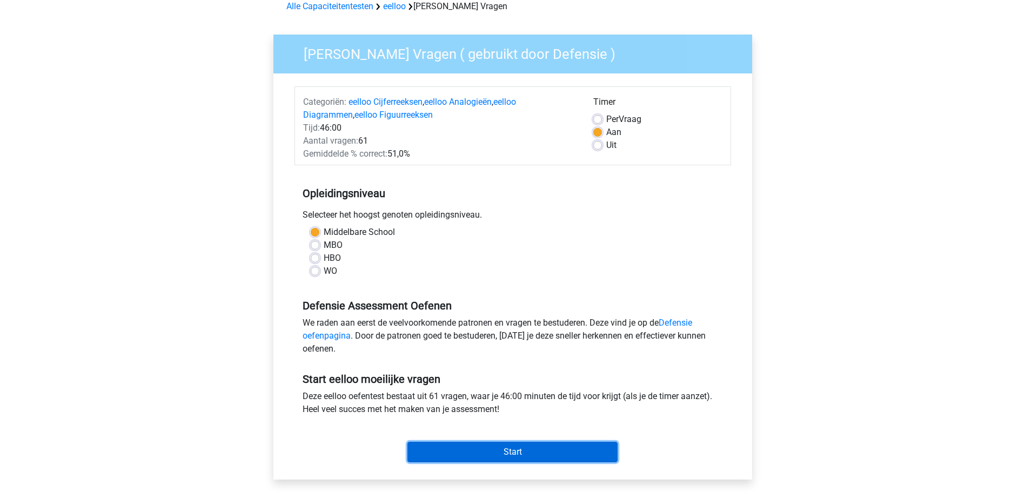
click at [501, 461] on input "Start" at bounding box center [512, 452] width 210 height 21
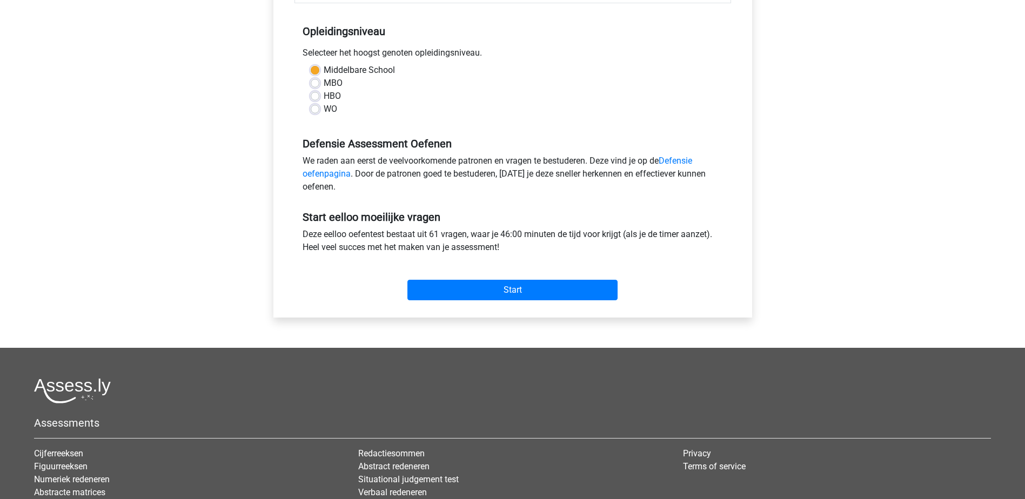
scroll to position [0, 0]
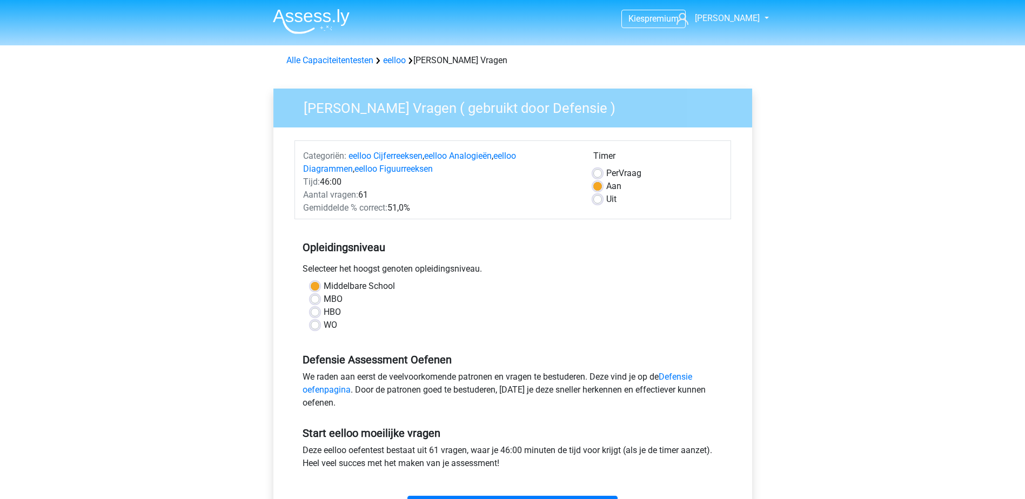
click at [606, 173] on label "Per Vraag" at bounding box center [623, 173] width 35 height 13
click at [598, 173] on input "Per Vraag" at bounding box center [597, 172] width 9 height 11
radio input "true"
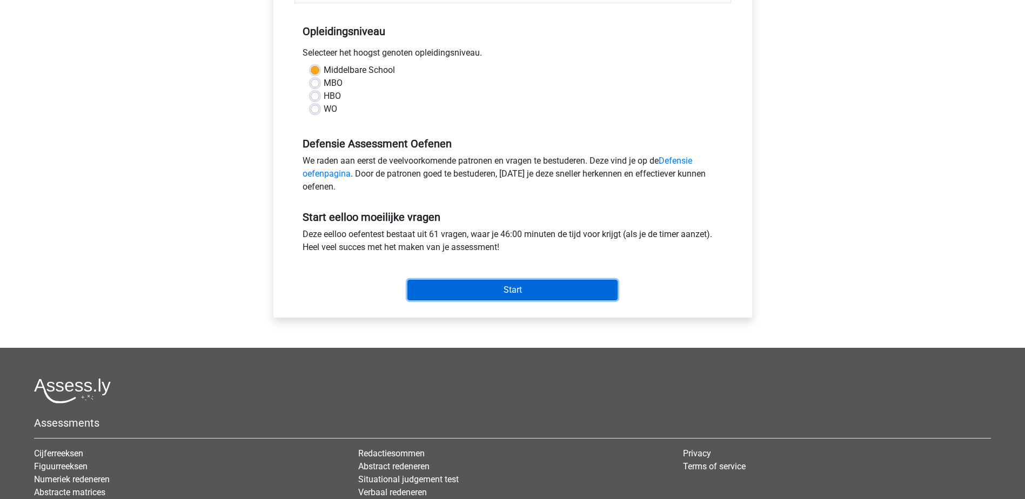
click at [532, 289] on input "Start" at bounding box center [512, 290] width 210 height 21
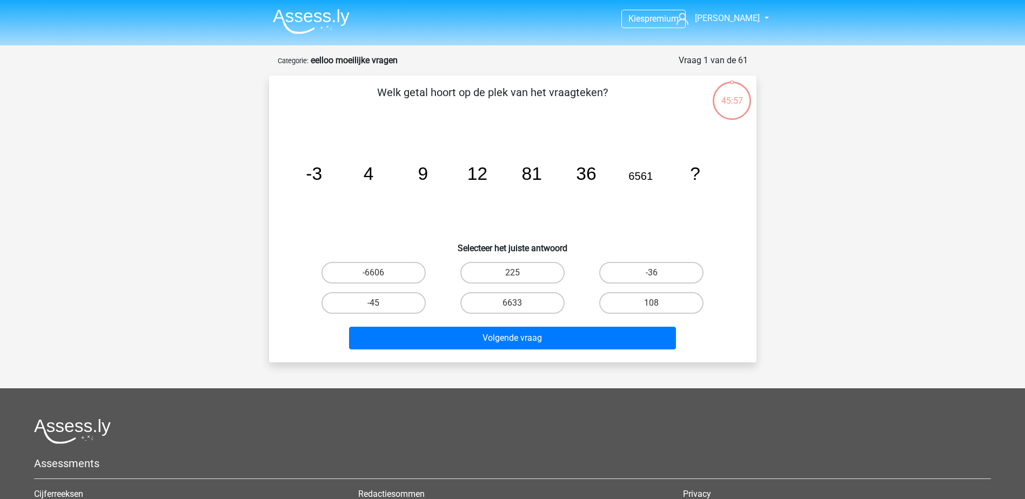
click at [627, 182] on icon "image/svg+xml -3 4 9 12 81 36 6561 ?" at bounding box center [512, 179] width 435 height 109
drag, startPoint x: 290, startPoint y: 177, endPoint x: 341, endPoint y: 177, distance: 51.3
click at [341, 177] on div "image/svg+xml -3 4 9 12 81 36 6561 ?" at bounding box center [512, 179] width 453 height 109
click at [341, 177] on icon "image/svg+xml -3 4 9 12 81 36 6561 ?" at bounding box center [512, 179] width 435 height 109
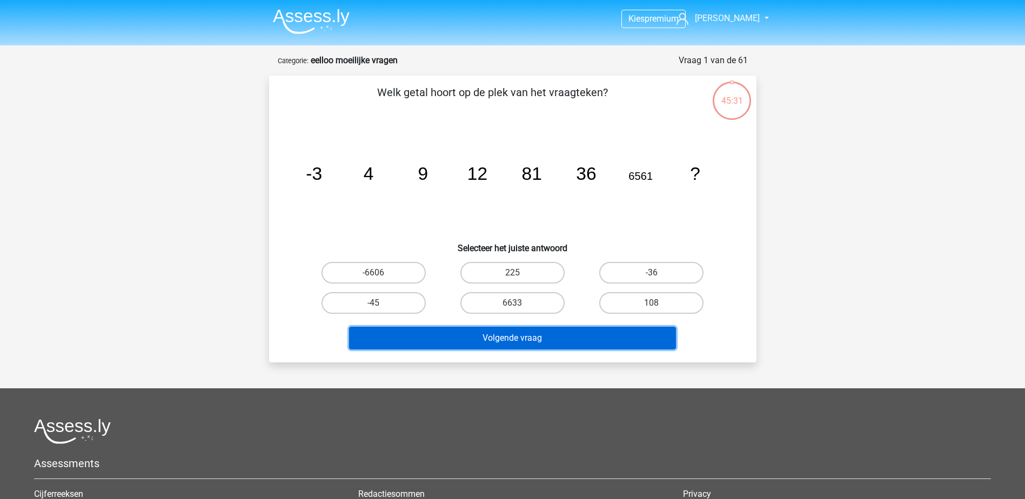
click at [443, 347] on button "Volgende vraag" at bounding box center [512, 338] width 327 height 23
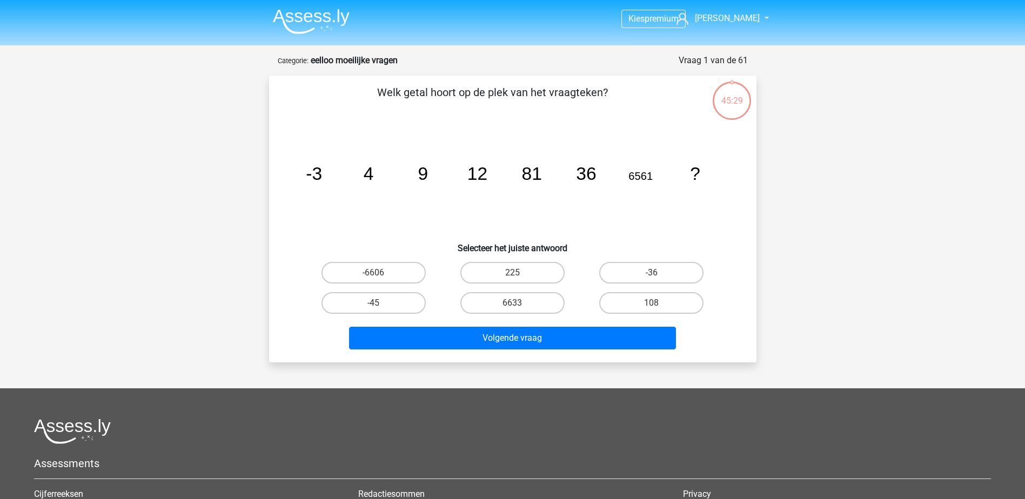
click at [379, 367] on div "Kies premium Henk 546891@ll.driestarwartburg.nl" at bounding box center [512, 337] width 1025 height 674
drag, startPoint x: 296, startPoint y: 179, endPoint x: 708, endPoint y: 153, distance: 412.5
click at [708, 153] on icon "image/svg+xml -3 4 9 12 81 36 6561 ?" at bounding box center [512, 179] width 435 height 109
drag, startPoint x: 273, startPoint y: 70, endPoint x: 236, endPoint y: 63, distance: 38.4
click at [266, 70] on div "44:47 Vraag 1 van de 61 Categorie: eelloo moeilijke vragen Welk getal hoort op …" at bounding box center [512, 208] width 505 height 309
